Goal: Task Accomplishment & Management: Manage account settings

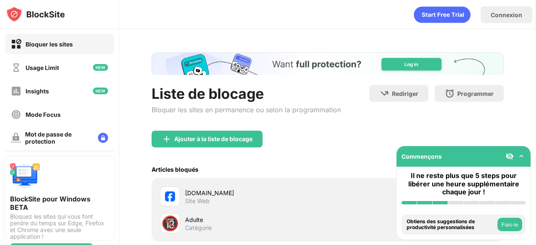
click at [493, 119] on div "Liste de blocage Bloquer les sites en permanence ou selon la programmation Redi…" at bounding box center [327, 180] width 417 height 302
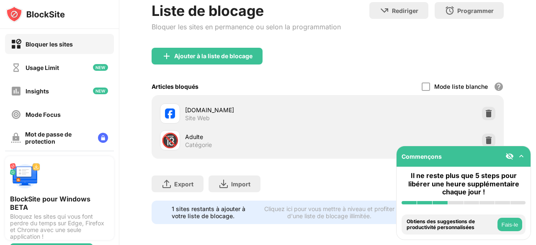
scroll to position [90, 0]
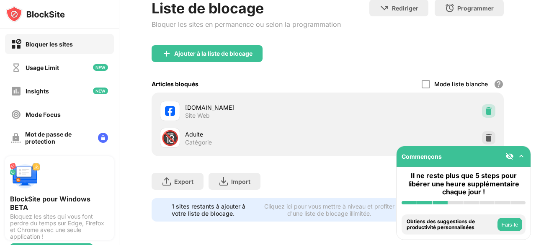
click at [485, 107] on img at bounding box center [489, 111] width 8 height 8
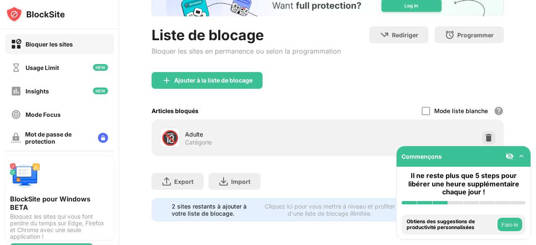
scroll to position [0, 0]
